Goal: Information Seeking & Learning: Learn about a topic

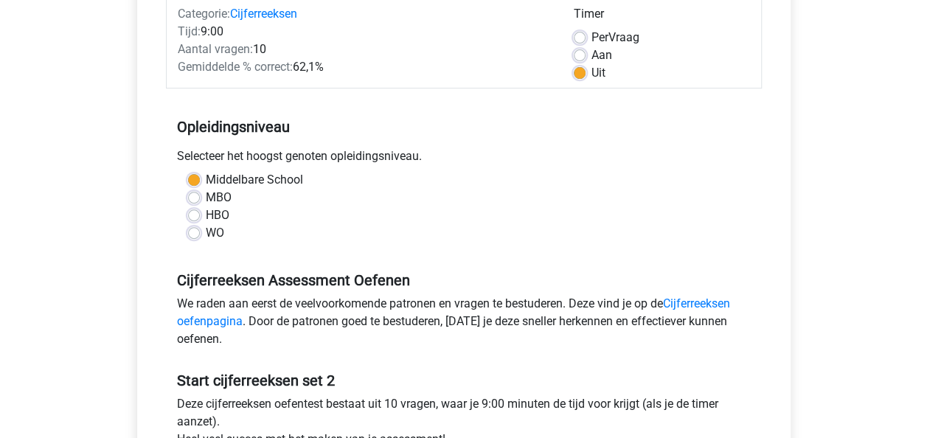
click at [127, 275] on div "Cijferreeksen Set 2 Categorie: Cijferreeksen Tijd: 9:00 Aantal vragen: 10 Gemid…" at bounding box center [463, 237] width 677 height 679
click at [125, 265] on div "Cijferreeksen Set 2 Categorie: Cijferreeksen Tijd: 9:00 Aantal vragen: 10 Gemid…" at bounding box center [463, 237] width 677 height 679
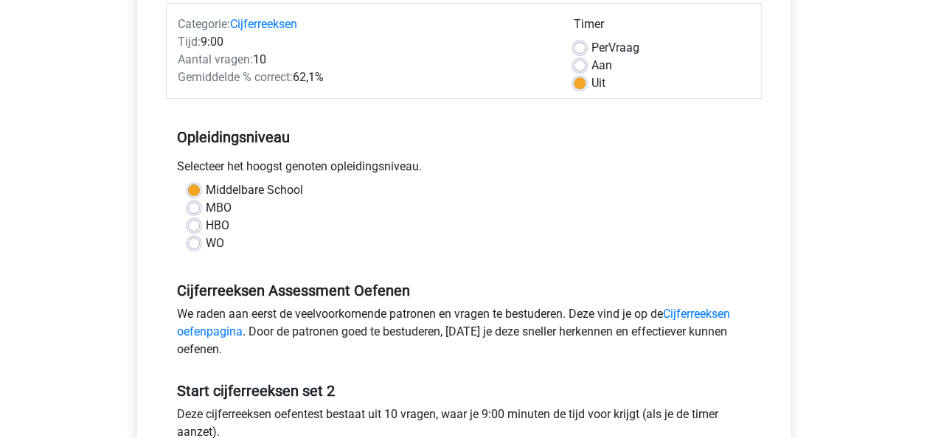
scroll to position [189, 0]
click at [139, 292] on div "Cijferreeksen Set 2 Categorie: Cijferreeksen Tijd: 9:00 Aantal vragen: 10 Gemid…" at bounding box center [464, 239] width 654 height 614
click at [139, 279] on div "Cijferreeksen Set 2 Categorie: Cijferreeksen Tijd: 9:00 Aantal vragen: 10 Gemid…" at bounding box center [464, 239] width 654 height 614
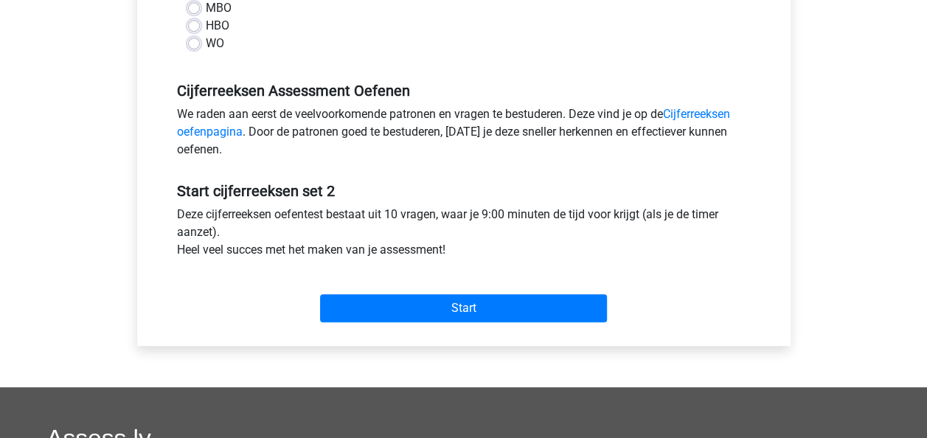
click at [226, 294] on div "Start" at bounding box center [464, 297] width 596 height 52
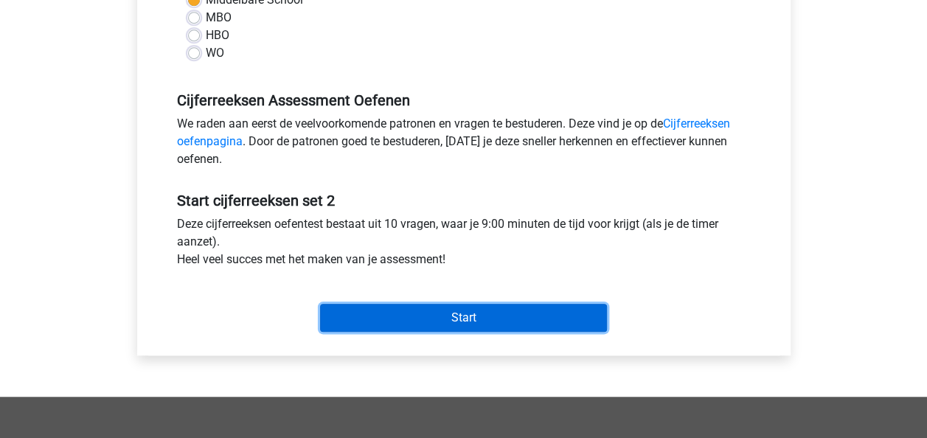
click at [356, 323] on input "Start" at bounding box center [463, 318] width 287 height 28
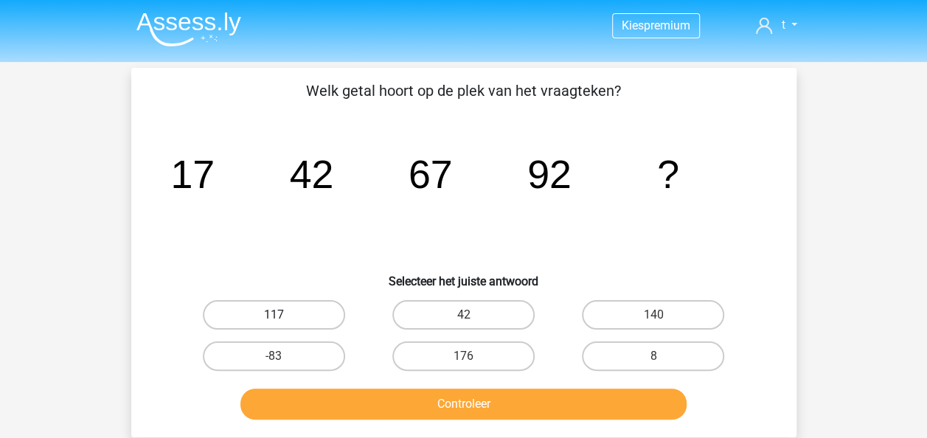
click at [308, 317] on label "117" at bounding box center [274, 315] width 142 height 30
click at [283, 317] on input "117" at bounding box center [279, 320] width 10 height 10
radio input "true"
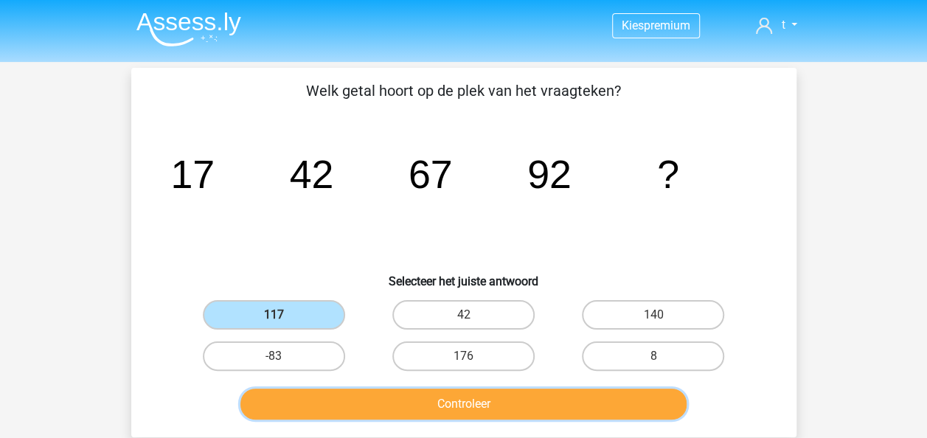
click at [580, 401] on button "Controleer" at bounding box center [463, 404] width 446 height 31
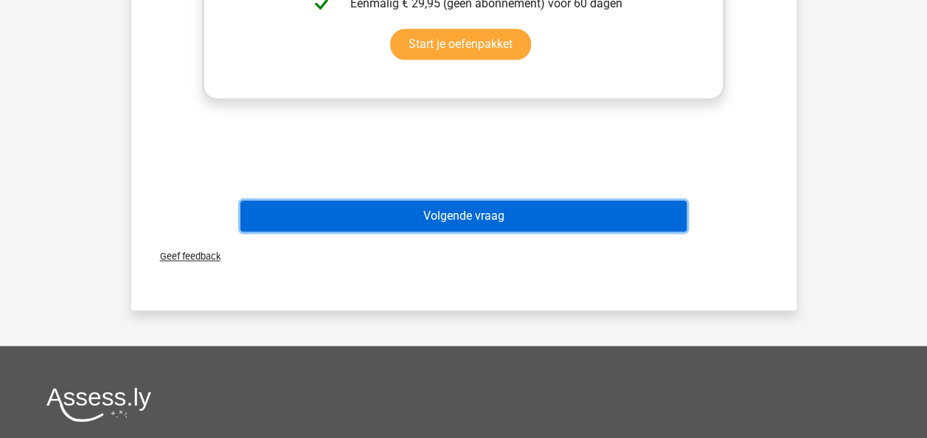
click at [635, 214] on button "Volgende vraag" at bounding box center [463, 216] width 446 height 31
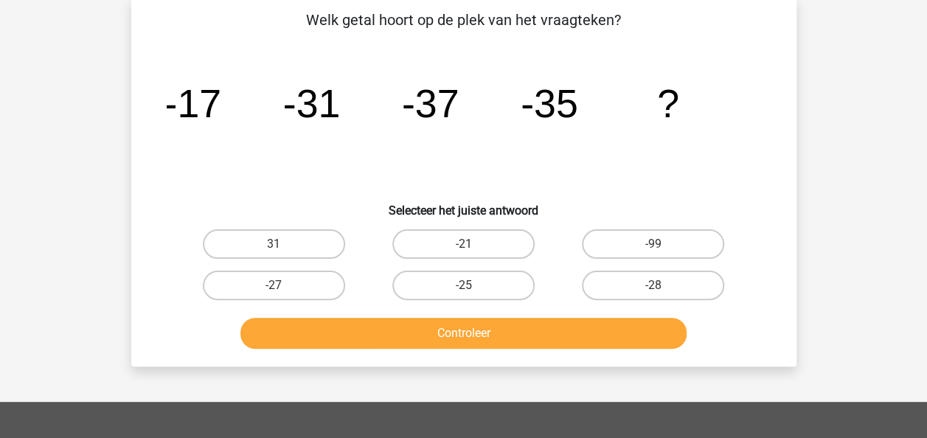
scroll to position [68, 0]
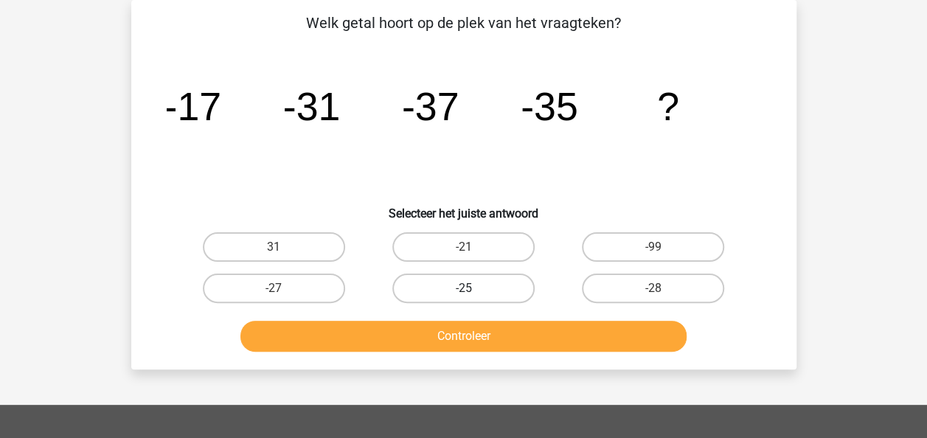
click at [479, 295] on label "-25" at bounding box center [463, 289] width 142 height 30
click at [473, 295] on input "-25" at bounding box center [468, 293] width 10 height 10
radio input "true"
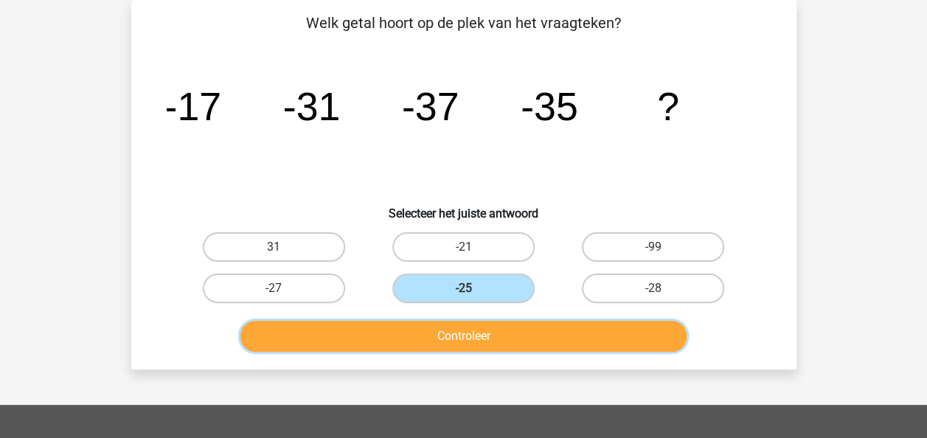
click at [568, 338] on button "Controleer" at bounding box center [463, 336] width 446 height 31
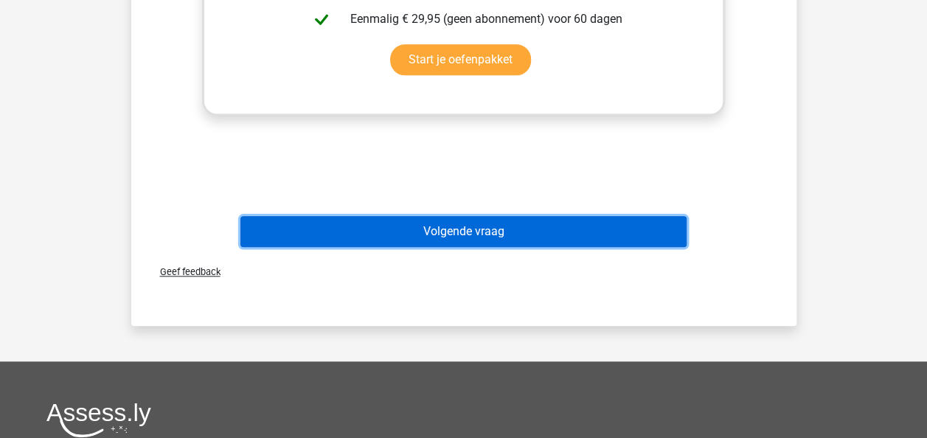
click at [599, 243] on button "Volgende vraag" at bounding box center [463, 231] width 446 height 31
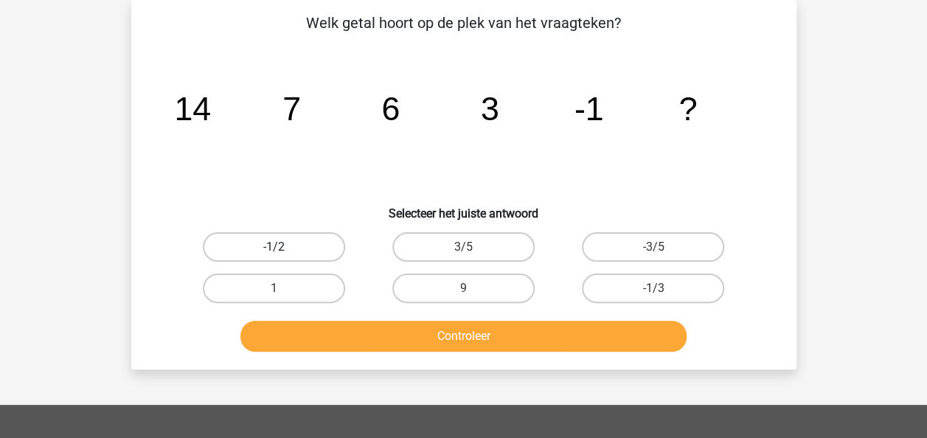
click at [302, 246] on label "-1/2" at bounding box center [274, 247] width 142 height 30
click at [283, 247] on input "-1/2" at bounding box center [279, 252] width 10 height 10
radio input "true"
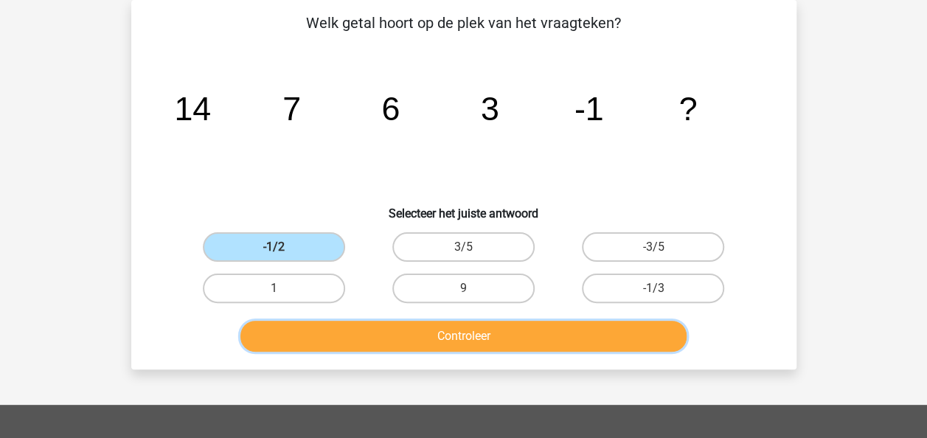
click at [583, 342] on button "Controleer" at bounding box center [463, 336] width 446 height 31
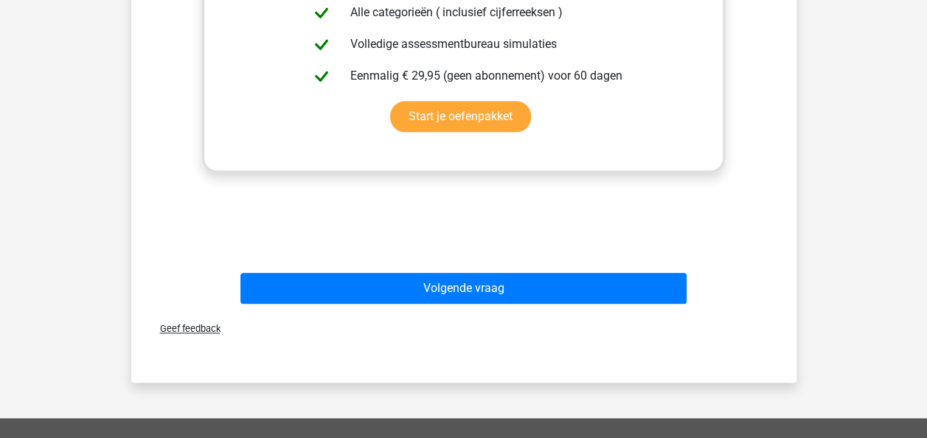
click at [575, 248] on div "Uitwerkingen Er is hier sprake van een afwisselend patroon. Dit betekent dat je…" at bounding box center [464, 32] width 618 height 457
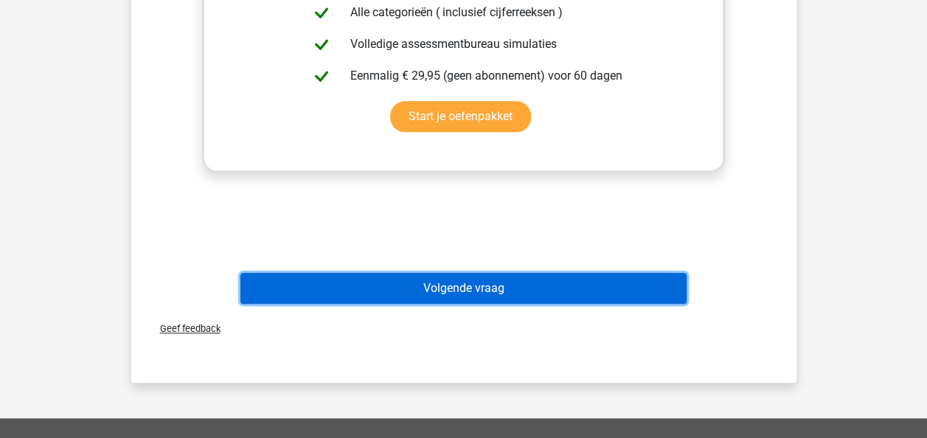
click at [544, 297] on button "Volgende vraag" at bounding box center [463, 288] width 446 height 31
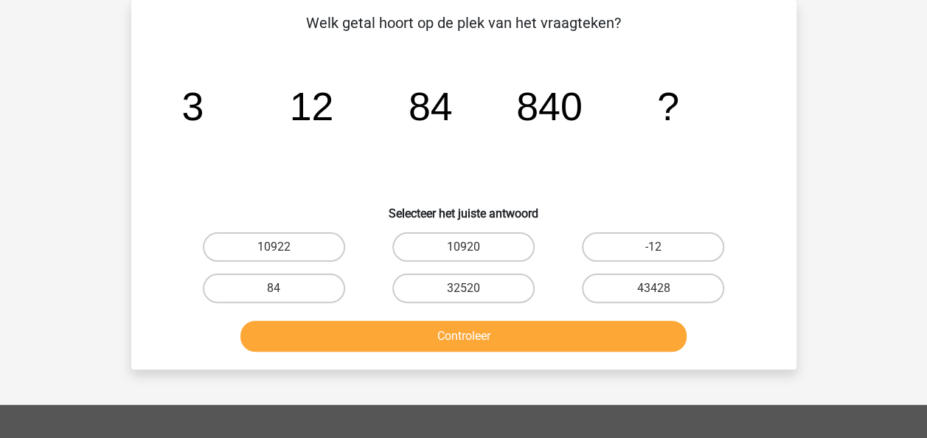
click at [440, 165] on icon "image/svg+xml 3 12 84 840 ?" at bounding box center [464, 120] width 595 height 149
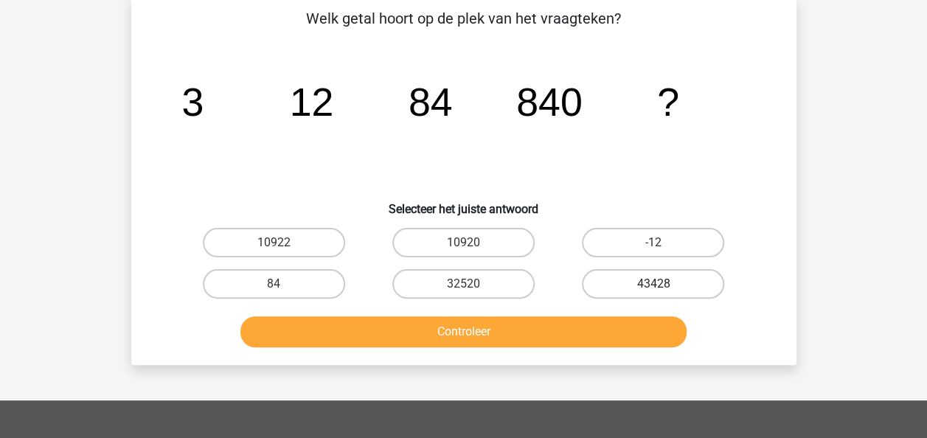
click at [679, 283] on label "43428" at bounding box center [653, 284] width 142 height 30
click at [663, 284] on input "43428" at bounding box center [659, 289] width 10 height 10
radio input "true"
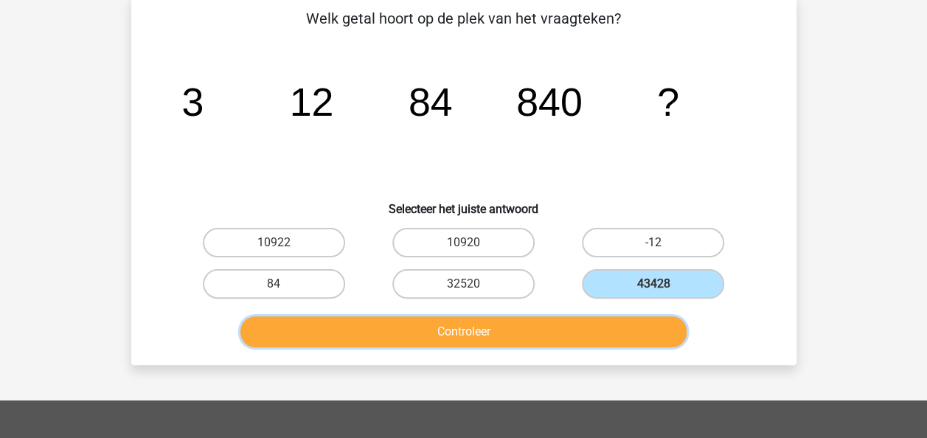
click at [620, 322] on button "Controleer" at bounding box center [463, 331] width 446 height 31
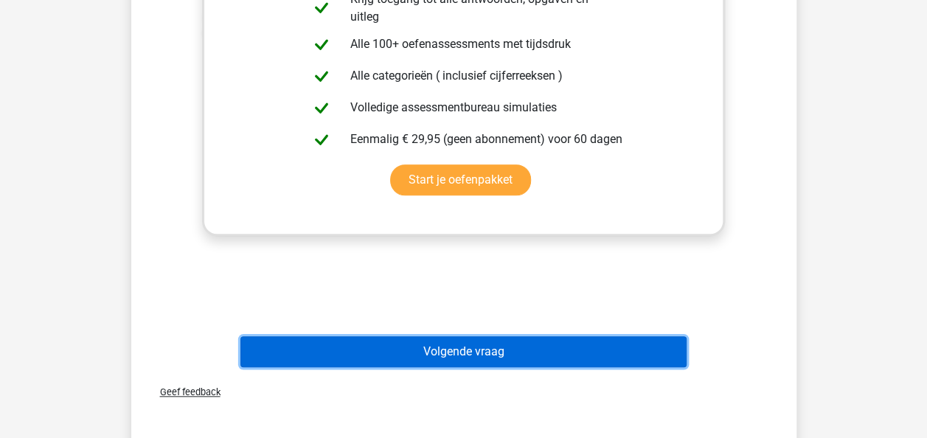
click at [599, 356] on button "Volgende vraag" at bounding box center [463, 351] width 446 height 31
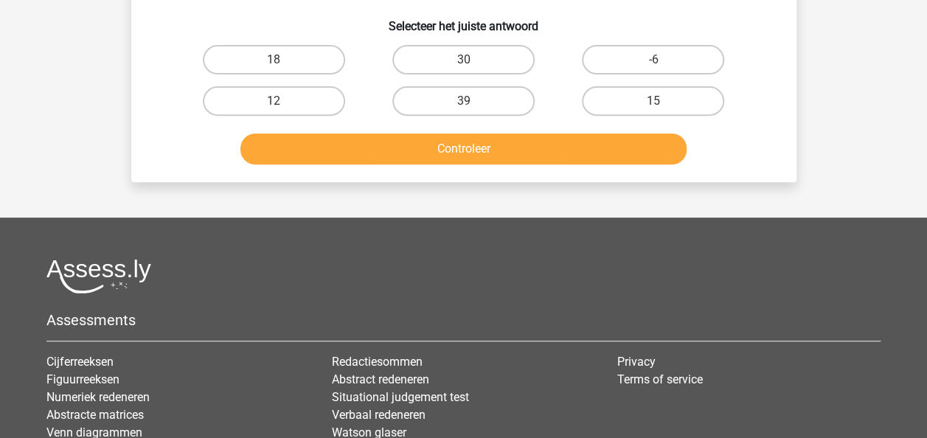
scroll to position [68, 0]
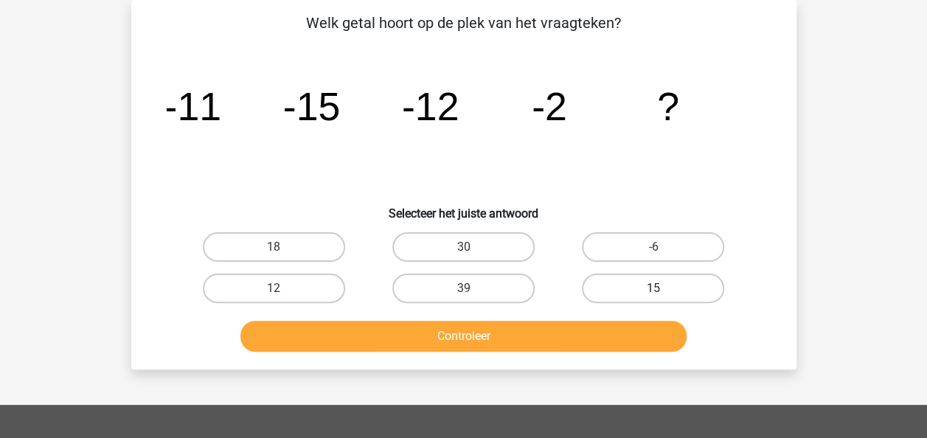
click at [676, 295] on label "15" at bounding box center [653, 289] width 142 height 30
click at [663, 295] on input "15" at bounding box center [659, 293] width 10 height 10
radio input "true"
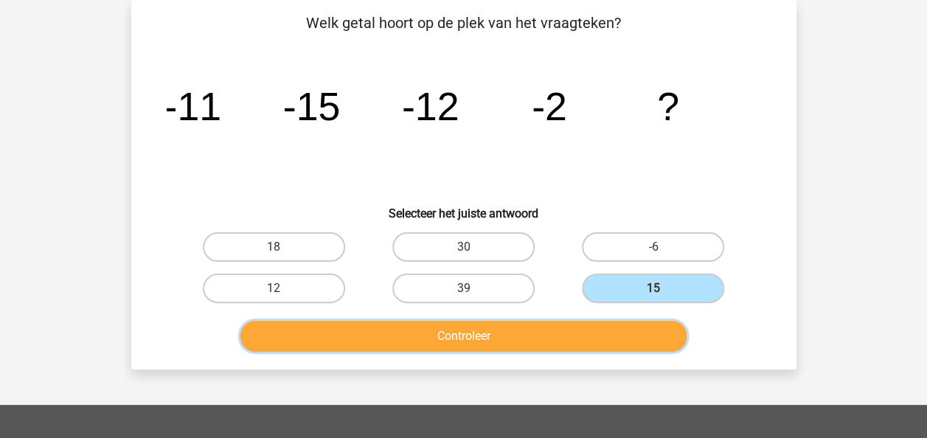
click at [634, 345] on button "Controleer" at bounding box center [463, 336] width 446 height 31
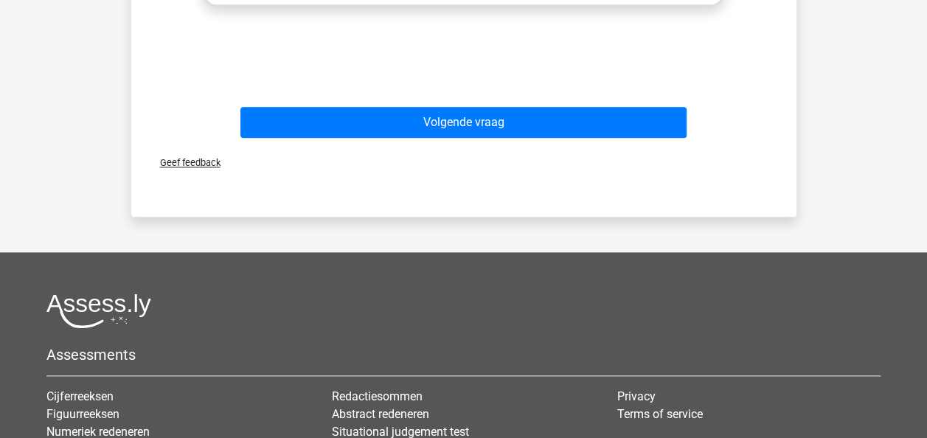
scroll to position [690, 0]
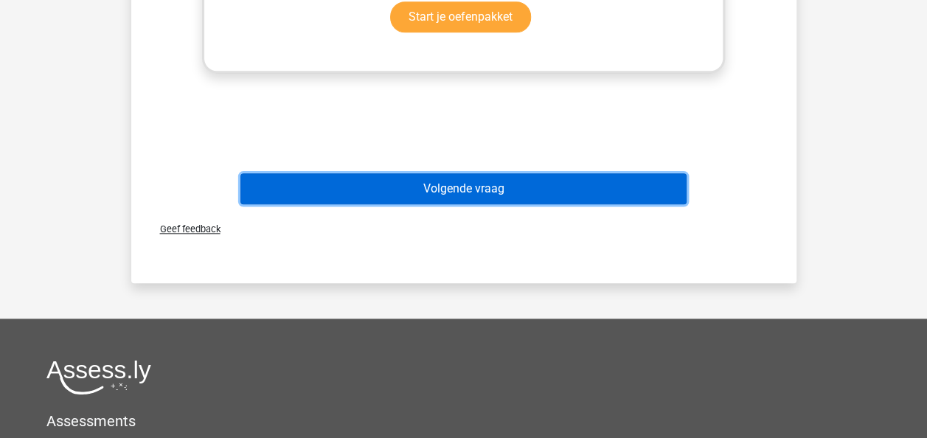
click at [623, 197] on button "Volgende vraag" at bounding box center [463, 188] width 446 height 31
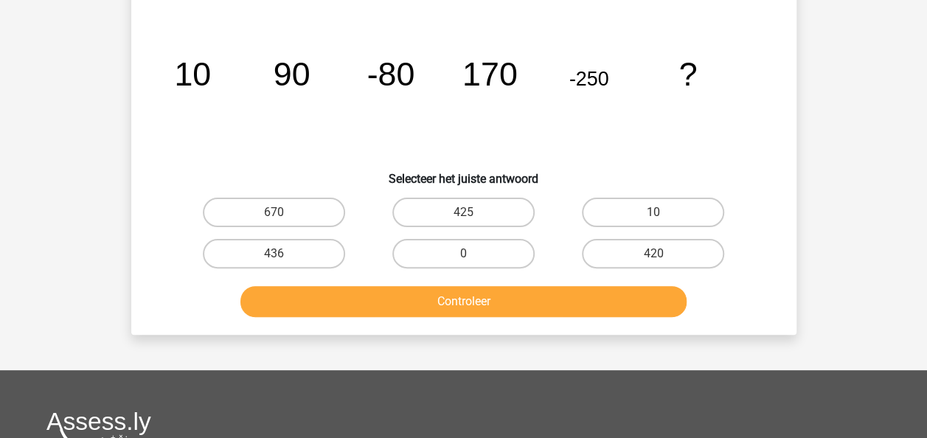
scroll to position [68, 0]
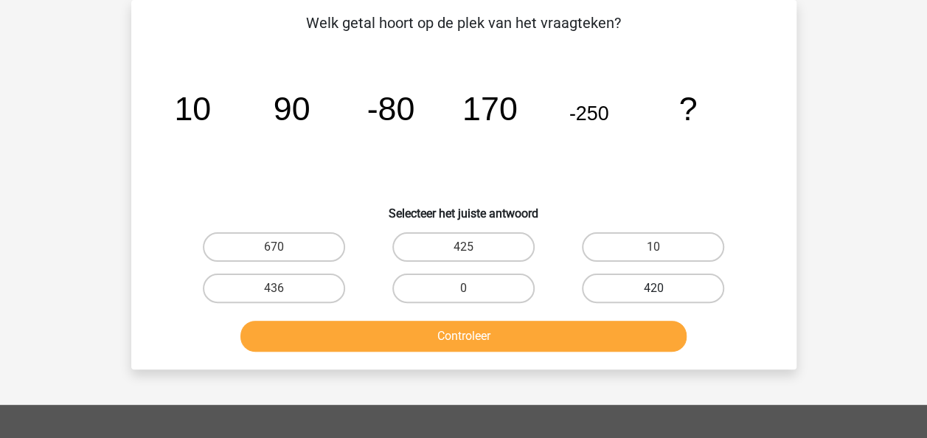
click at [677, 290] on label "420" at bounding box center [653, 289] width 142 height 30
click at [663, 290] on input "420" at bounding box center [659, 293] width 10 height 10
radio input "true"
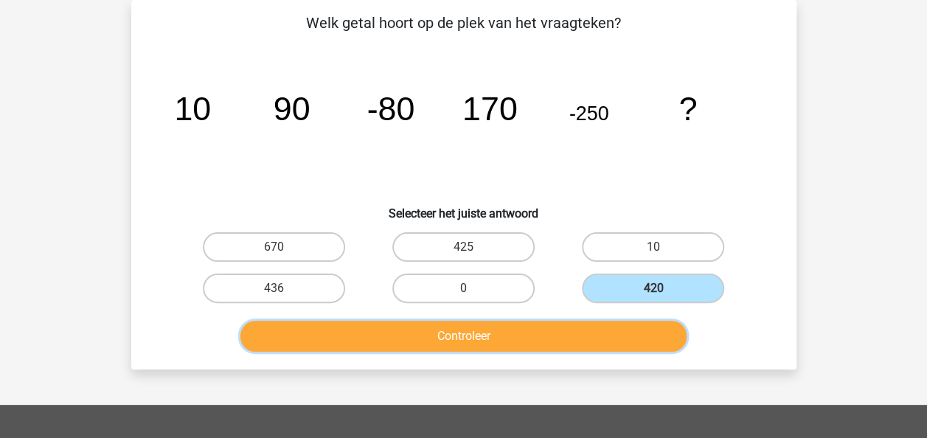
click at [648, 336] on button "Controleer" at bounding box center [463, 336] width 446 height 31
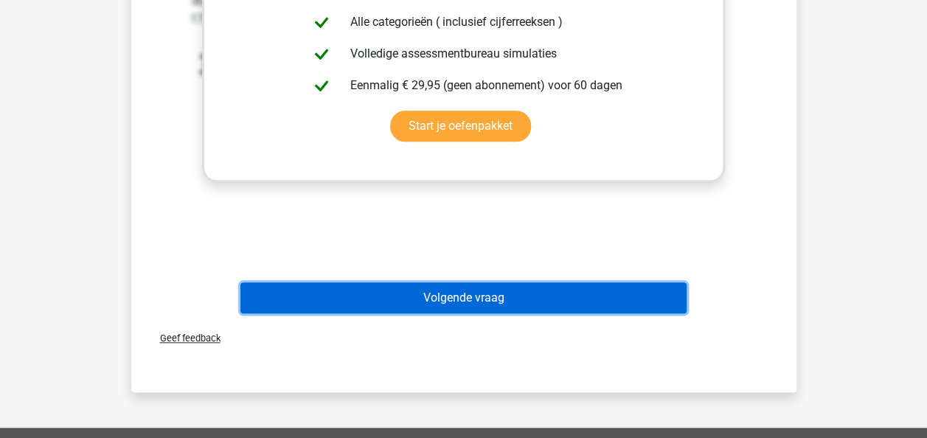
click at [646, 301] on button "Volgende vraag" at bounding box center [463, 298] width 446 height 31
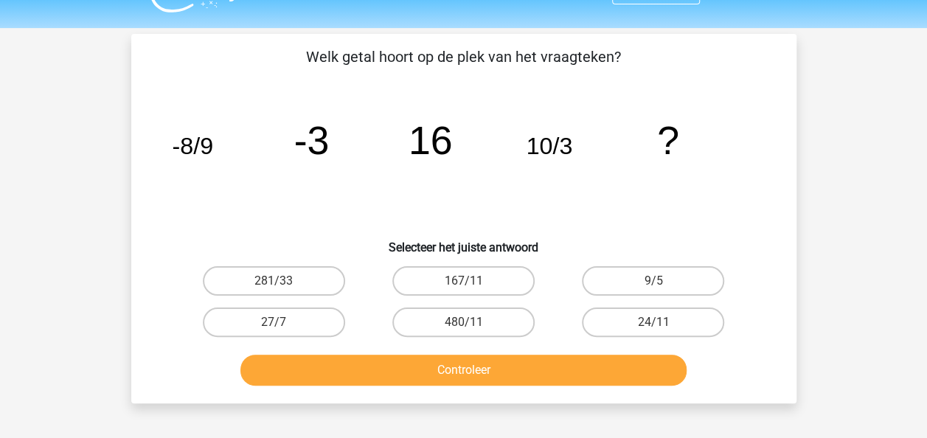
scroll to position [0, 0]
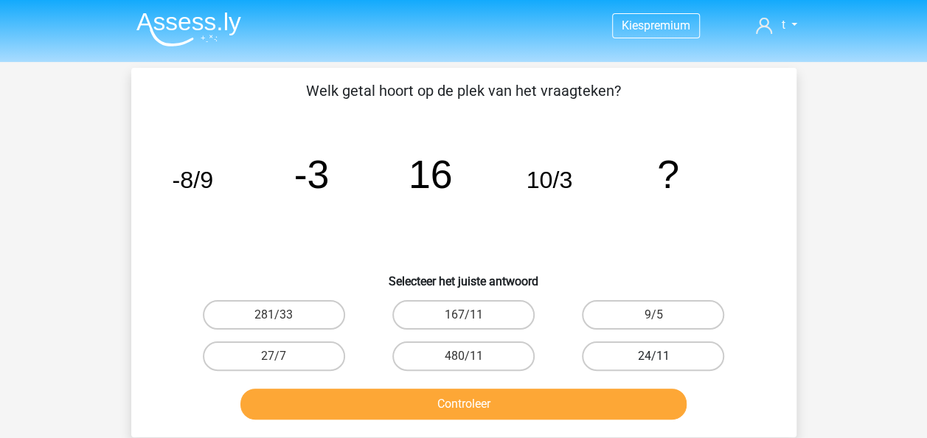
click at [646, 344] on label "24/11" at bounding box center [653, 357] width 142 height 30
click at [654, 356] on input "24/11" at bounding box center [659, 361] width 10 height 10
radio input "true"
click at [606, 409] on button "Controleer" at bounding box center [463, 404] width 446 height 31
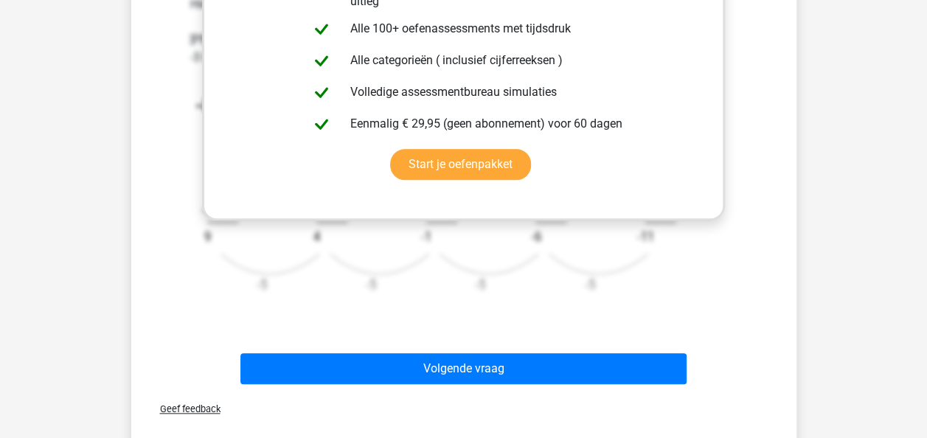
scroll to position [533, 0]
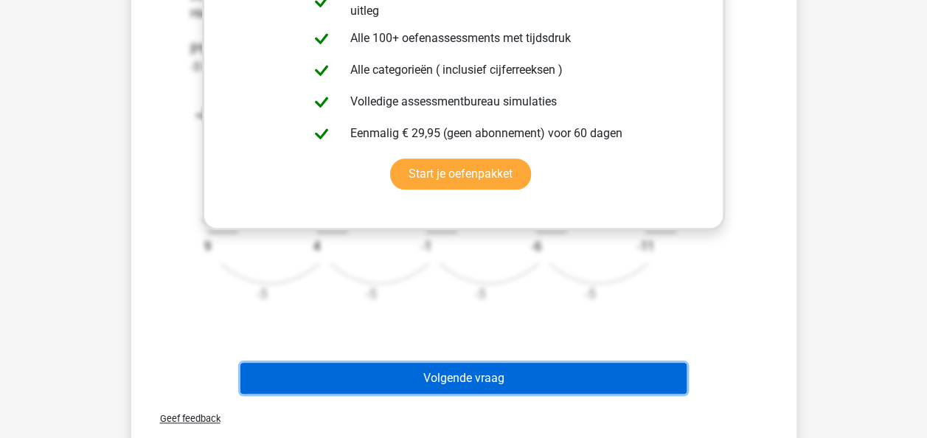
click at [614, 376] on button "Volgende vraag" at bounding box center [463, 378] width 446 height 31
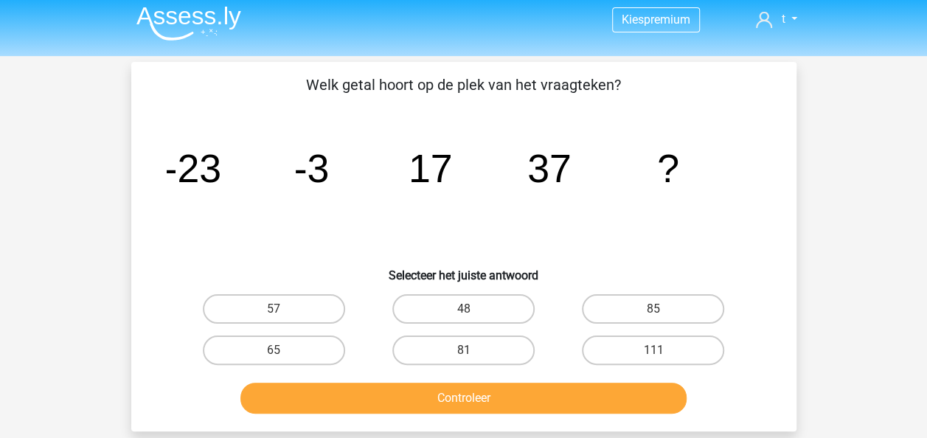
scroll to position [0, 0]
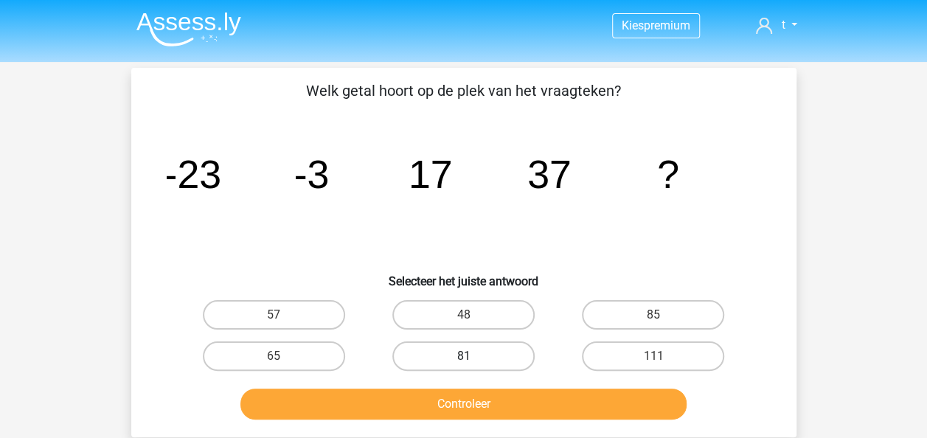
click at [484, 364] on label "81" at bounding box center [463, 357] width 142 height 30
click at [473, 364] on input "81" at bounding box center [468, 361] width 10 height 10
radio input "true"
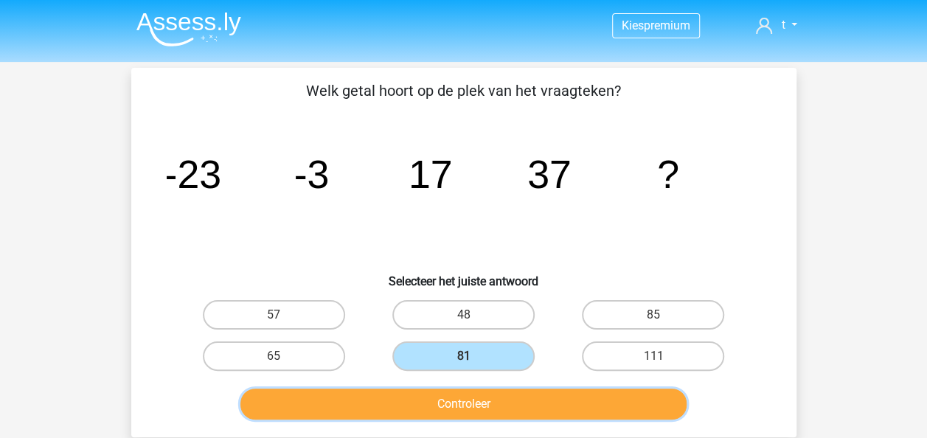
click at [493, 401] on button "Controleer" at bounding box center [463, 404] width 446 height 31
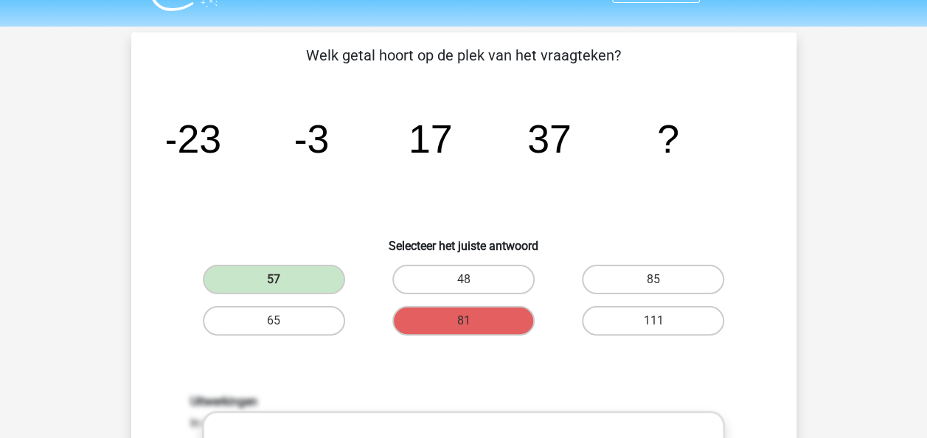
scroll to position [32, 0]
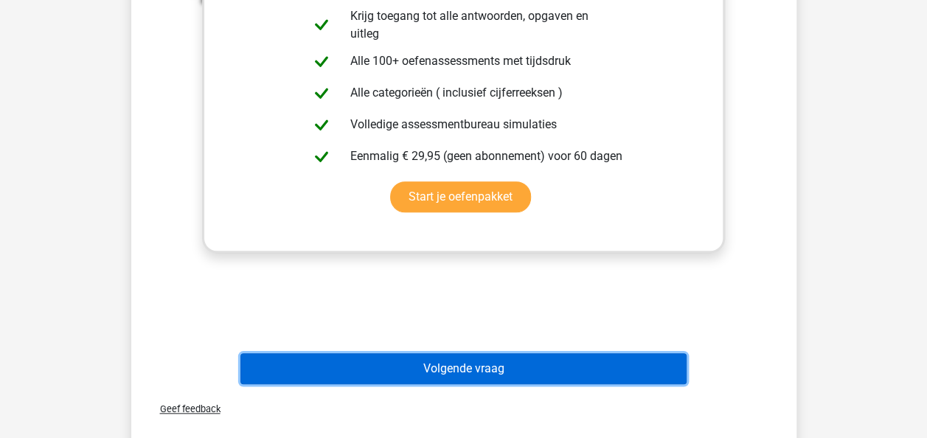
click at [647, 361] on button "Volgende vraag" at bounding box center [463, 368] width 446 height 31
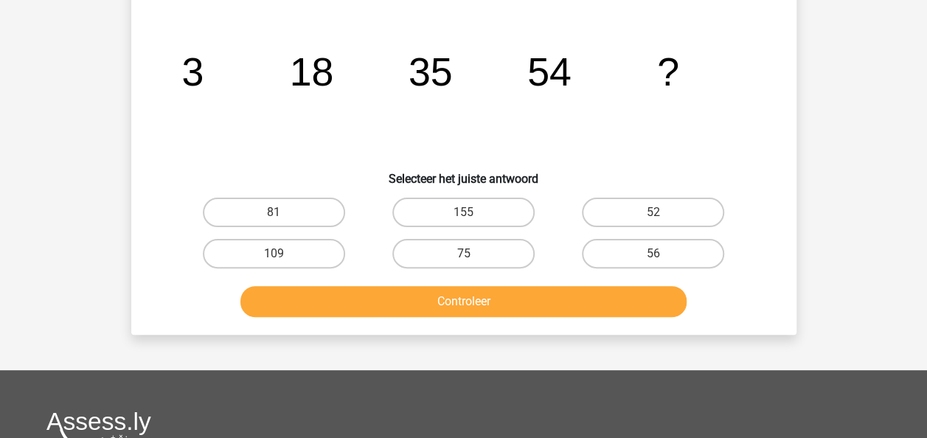
scroll to position [68, 0]
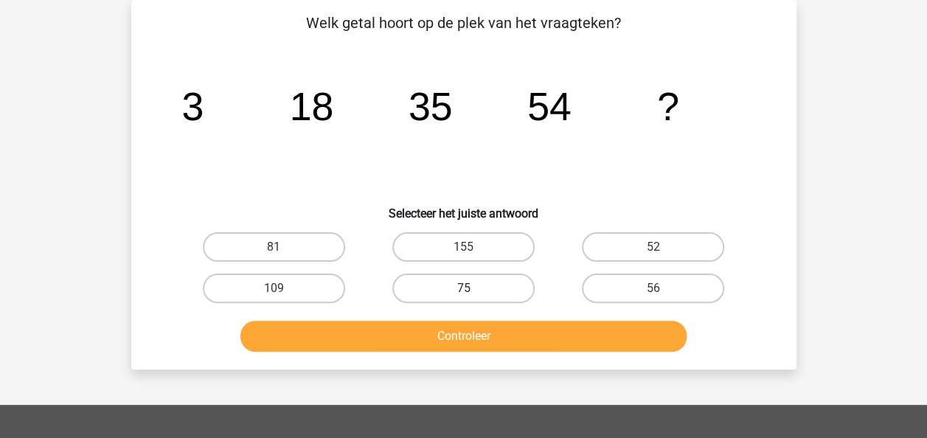
click at [471, 286] on label "75" at bounding box center [463, 289] width 142 height 30
click at [471, 288] on input "75" at bounding box center [468, 293] width 10 height 10
radio input "true"
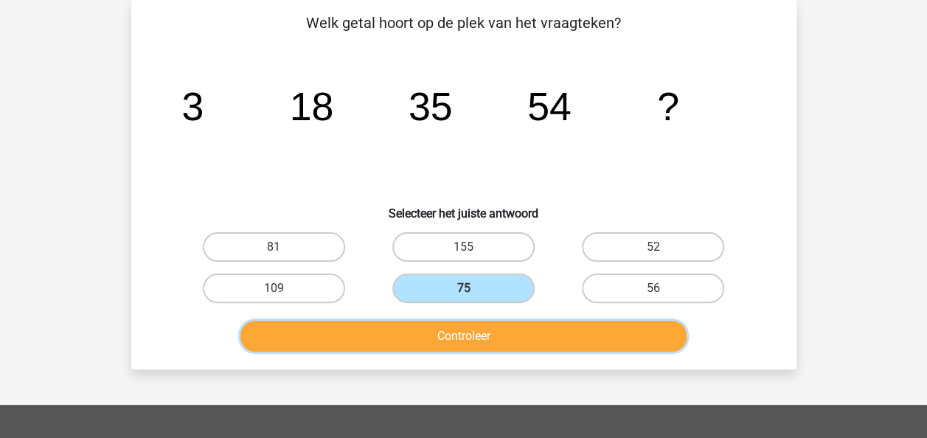
click at [511, 338] on button "Controleer" at bounding box center [463, 336] width 446 height 31
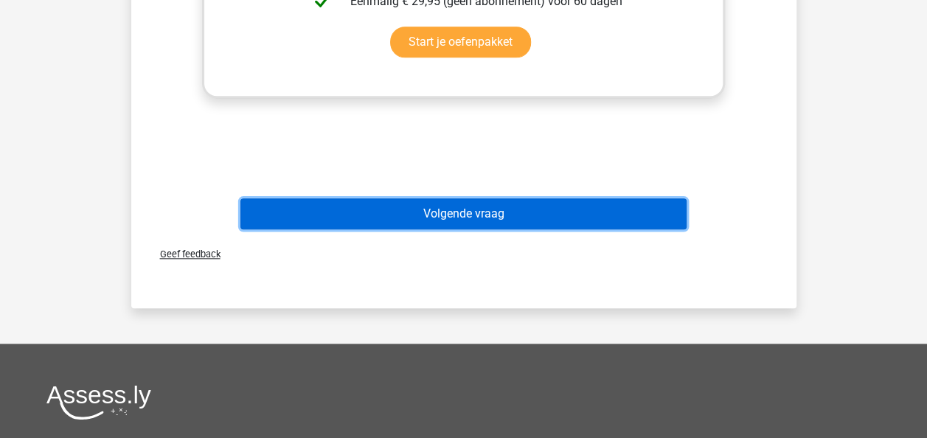
click at [592, 218] on button "Volgende vraag" at bounding box center [463, 213] width 446 height 31
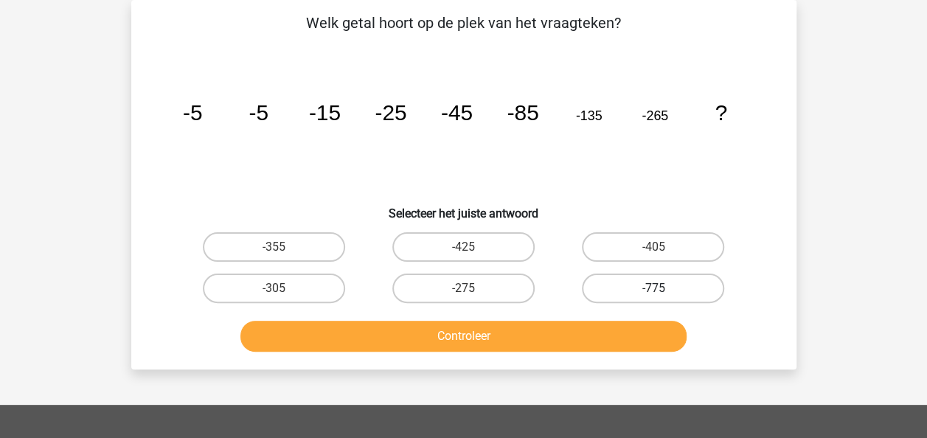
click at [670, 294] on label "-775" at bounding box center [653, 289] width 142 height 30
click at [663, 294] on input "-775" at bounding box center [659, 293] width 10 height 10
radio input "true"
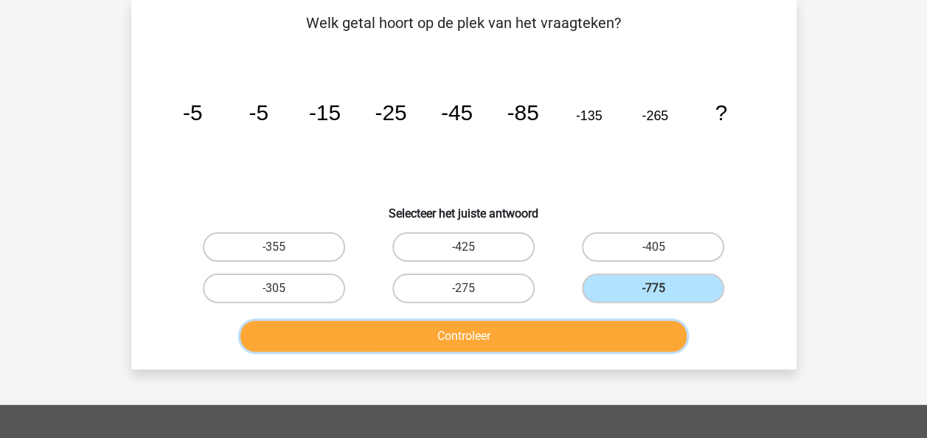
click at [624, 347] on button "Controleer" at bounding box center [463, 336] width 446 height 31
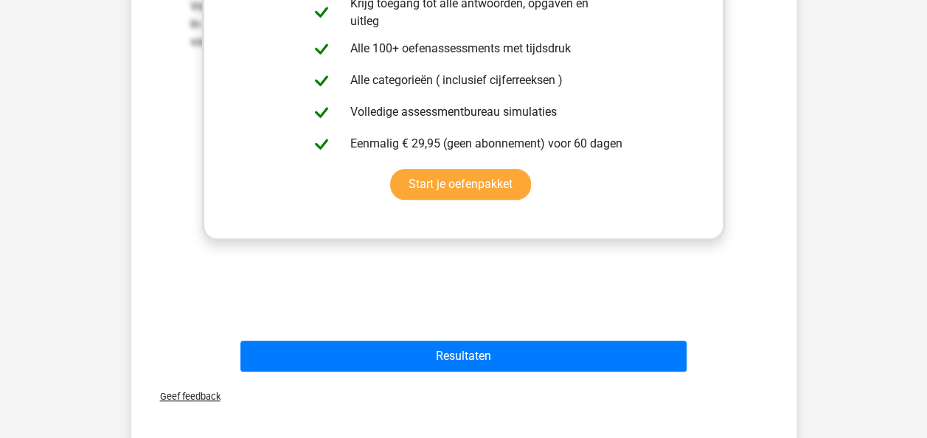
scroll to position [536, 0]
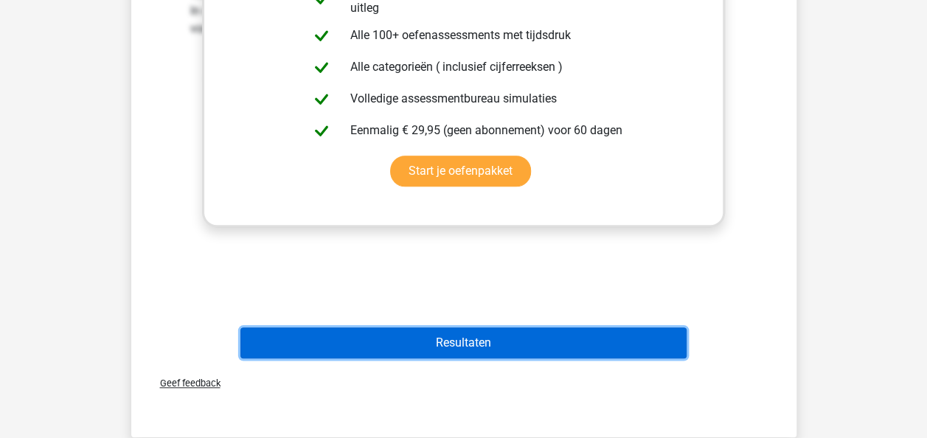
click at [624, 342] on button "Resultaten" at bounding box center [463, 343] width 446 height 31
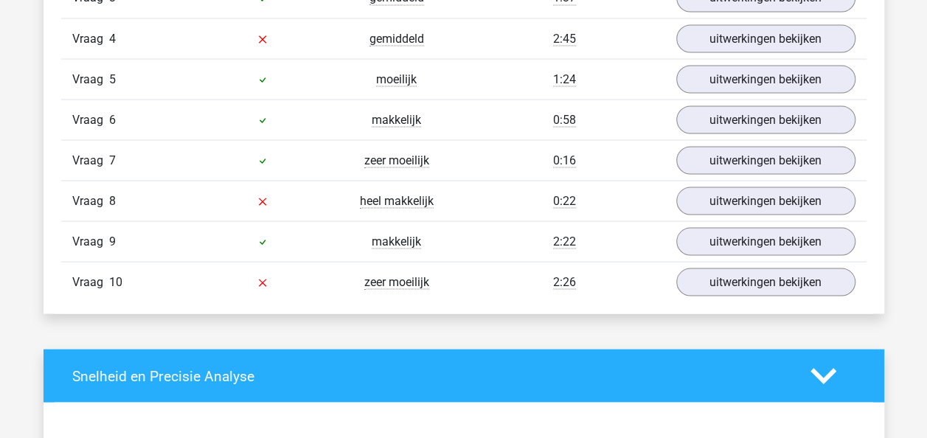
scroll to position [1354, 0]
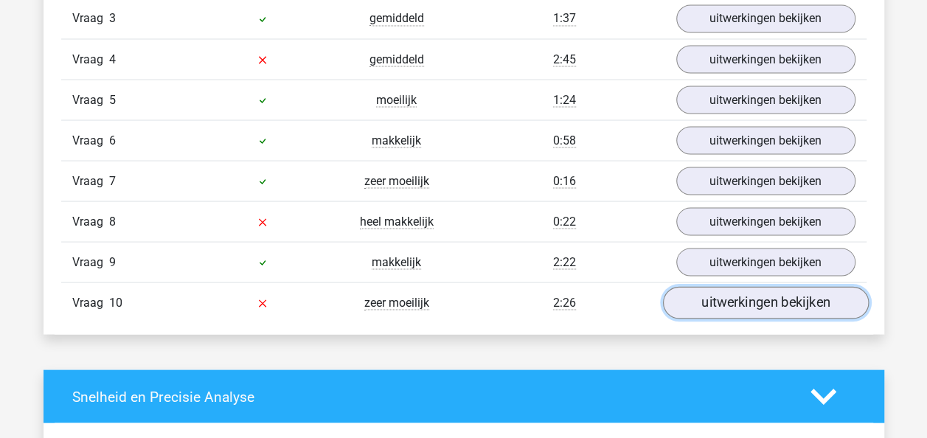
click at [714, 302] on link "uitwerkingen bekijken" at bounding box center [765, 303] width 206 height 32
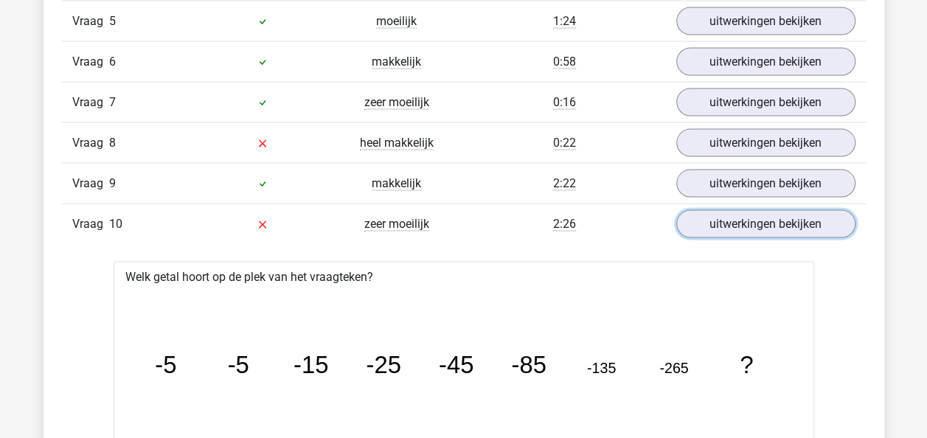
scroll to position [1404, 0]
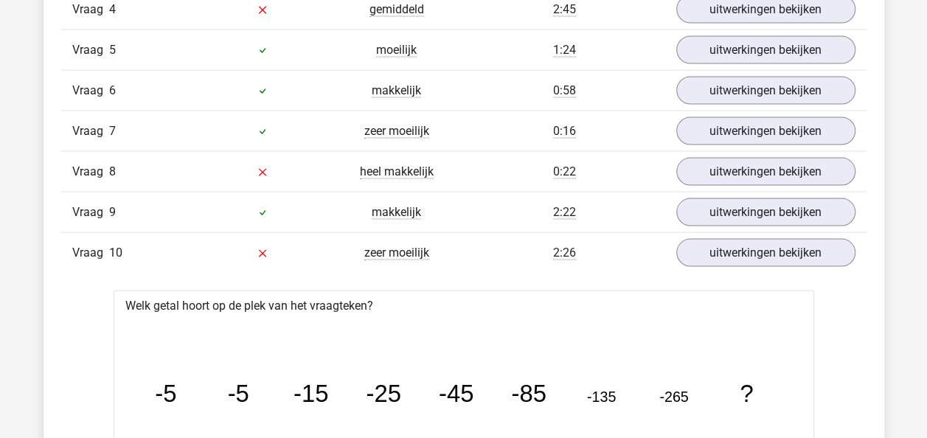
click at [468, 163] on div "0:22" at bounding box center [564, 172] width 201 height 18
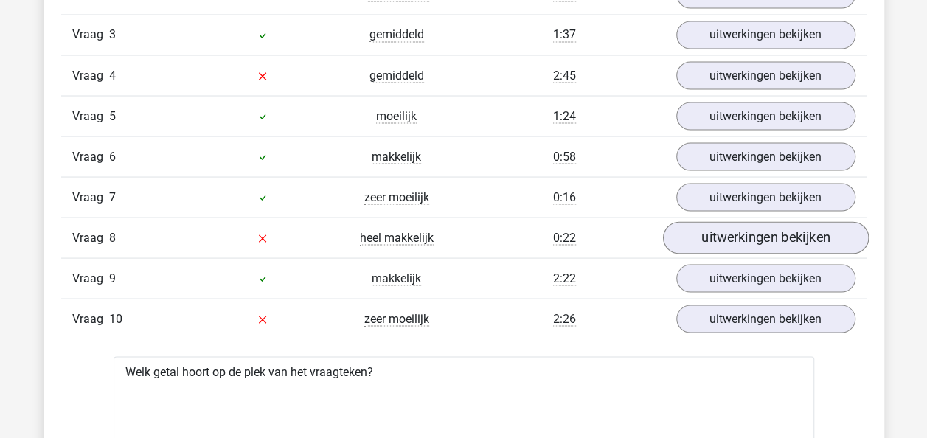
scroll to position [1338, 0]
click at [720, 246] on link "uitwerkingen bekijken" at bounding box center [765, 238] width 206 height 32
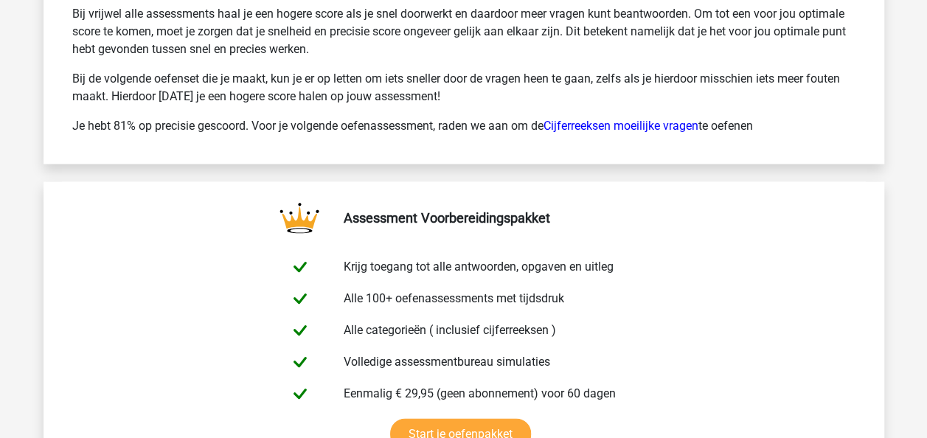
scroll to position [4306, 0]
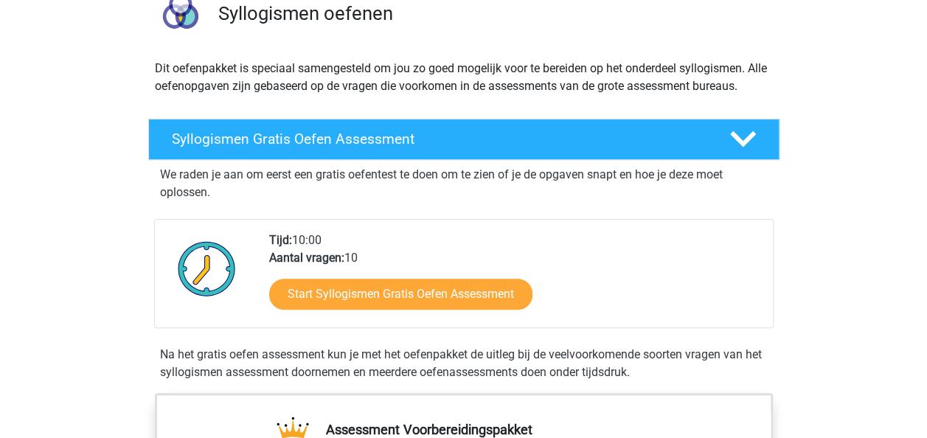
scroll to position [266, 0]
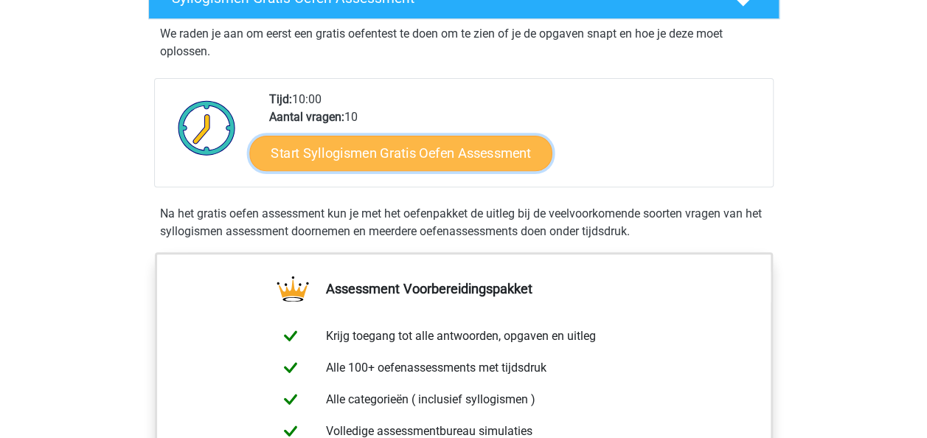
click at [319, 147] on link "Start Syllogismen Gratis Oefen Assessment" at bounding box center [400, 152] width 303 height 35
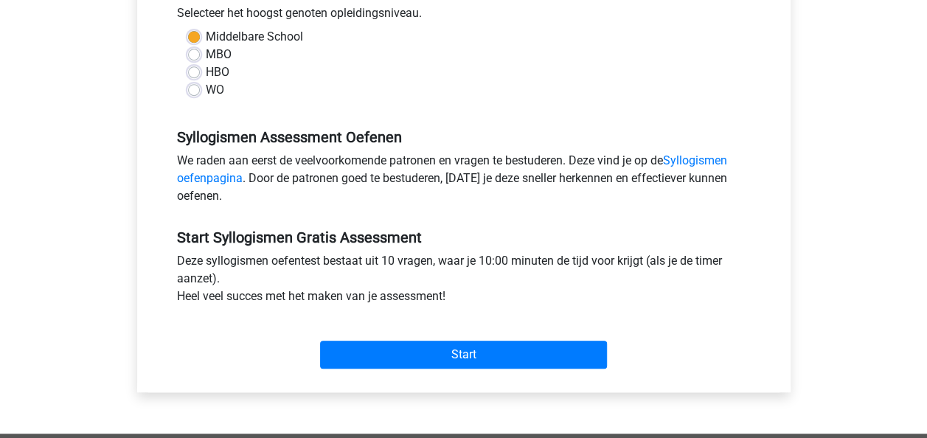
scroll to position [356, 0]
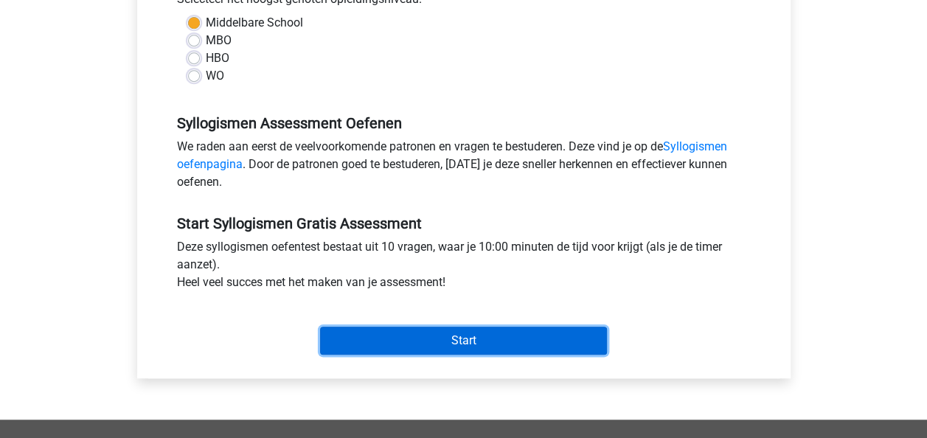
click at [407, 329] on input "Start" at bounding box center [463, 341] width 287 height 28
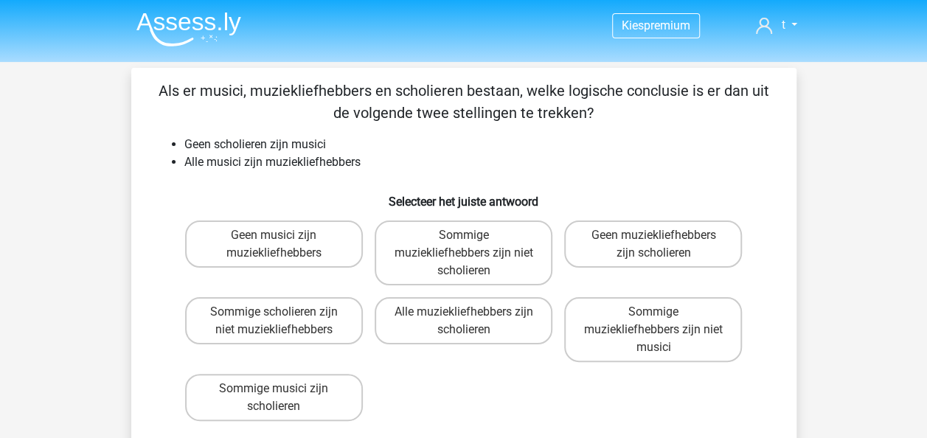
drag, startPoint x: 244, startPoint y: 83, endPoint x: 485, endPoint y: 115, distance: 242.7
click at [485, 115] on p "Als er musici, muziekliefhebbers en scholieren bestaan, welke logische conclusi…" at bounding box center [464, 102] width 618 height 44
drag, startPoint x: 485, startPoint y: 115, endPoint x: 469, endPoint y: 131, distance: 21.9
click at [469, 131] on div "Als er musici, muziekliefhebbers en scholieren bestaan, welke logische conclusi…" at bounding box center [464, 278] width 654 height 396
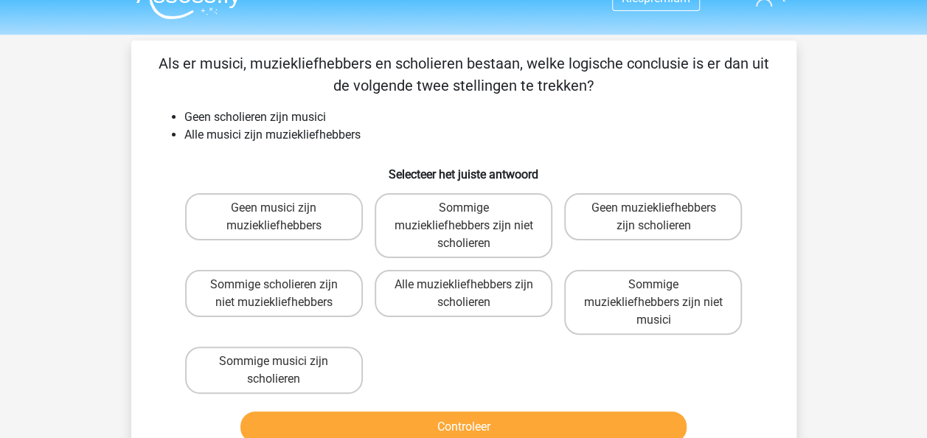
scroll to position [28, 0]
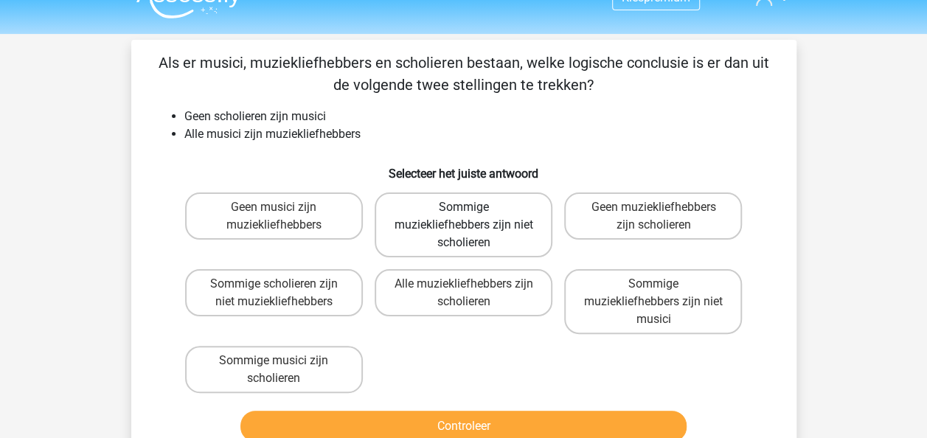
click at [488, 231] on label "Sommige muziekliefhebbers zijn niet scholieren" at bounding box center [464, 225] width 178 height 65
click at [473, 217] on input "Sommige muziekliefhebbers zijn niet scholieren" at bounding box center [468, 212] width 10 height 10
radio input "true"
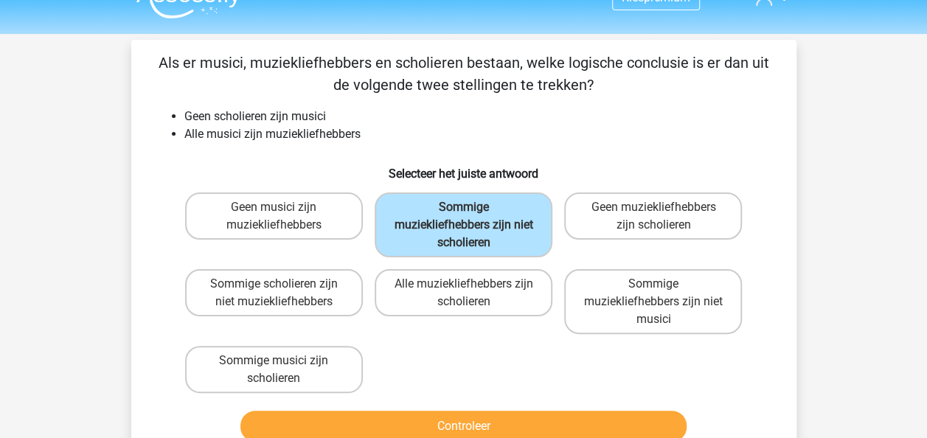
scroll to position [65, 0]
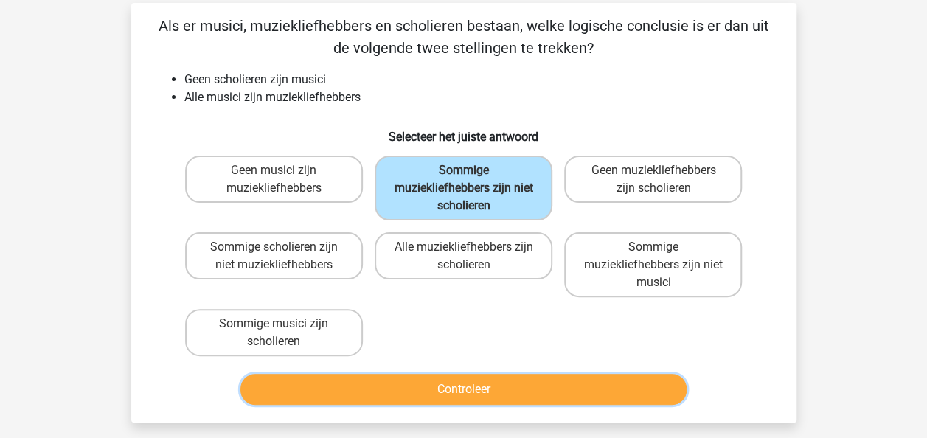
click at [451, 380] on button "Controleer" at bounding box center [463, 389] width 446 height 31
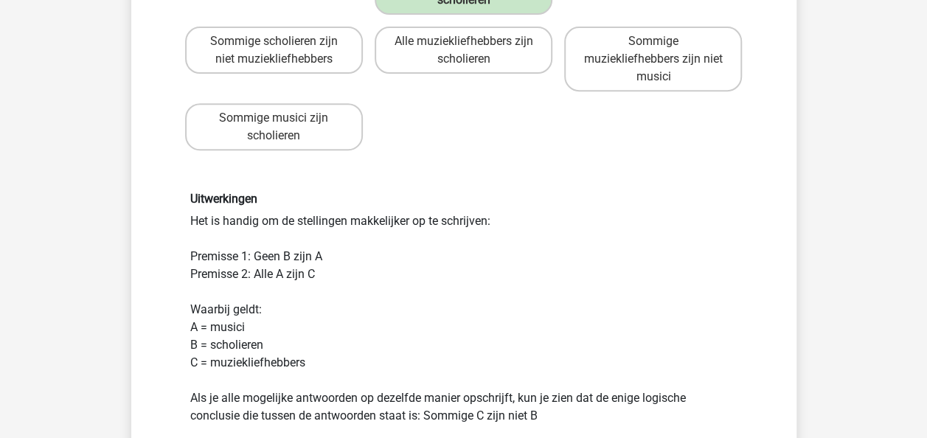
scroll to position [369, 0]
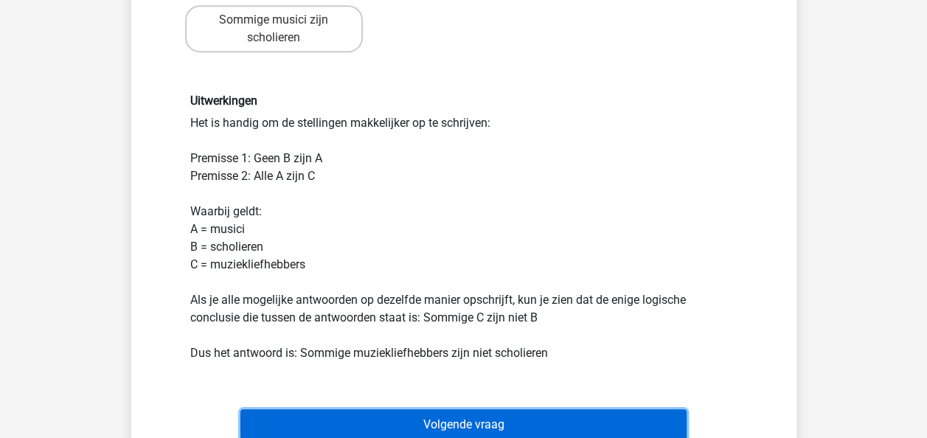
click at [446, 414] on button "Volgende vraag" at bounding box center [463, 424] width 446 height 31
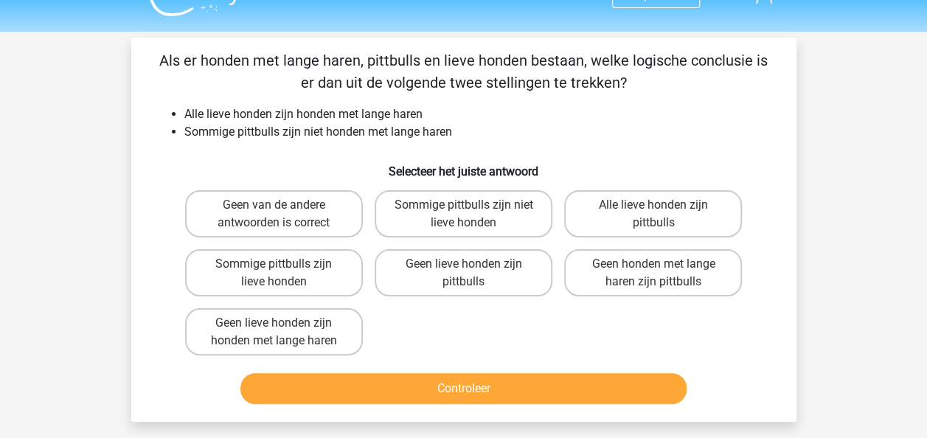
scroll to position [30, 0]
